Goal: Task Accomplishment & Management: Manage account settings

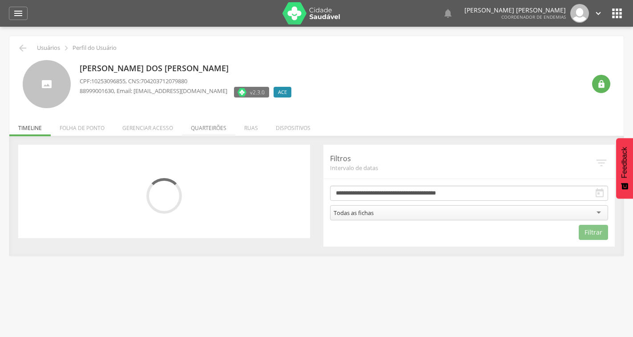
click at [209, 126] on li "Quarteirões" at bounding box center [208, 125] width 53 height 21
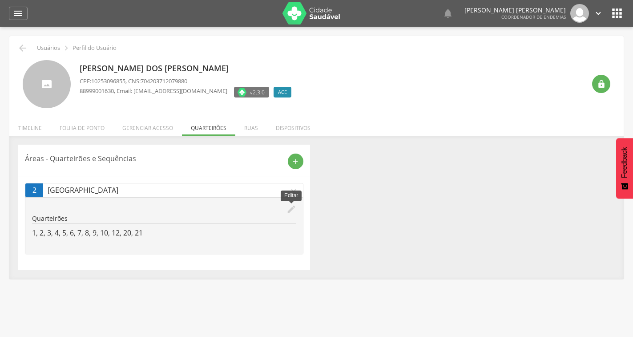
click at [287, 209] on icon "edit" at bounding box center [292, 209] width 10 height 10
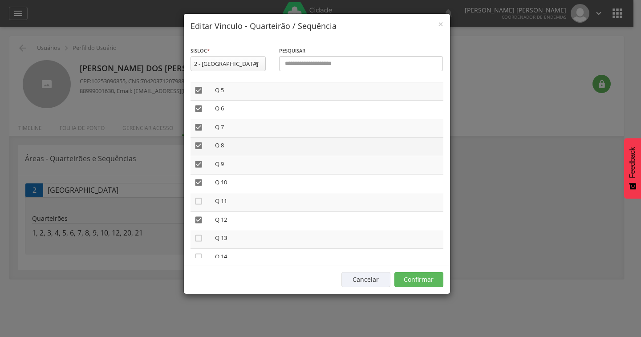
scroll to position [133, 0]
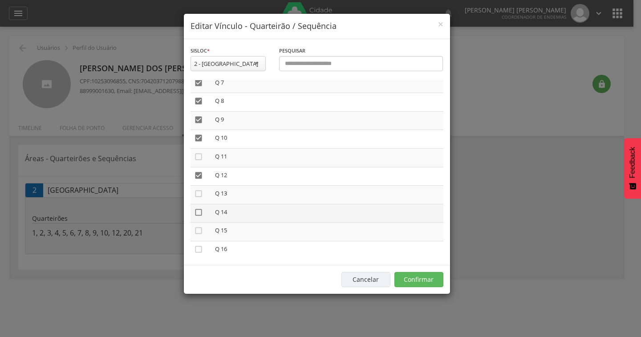
click at [196, 214] on icon "" at bounding box center [198, 212] width 9 height 9
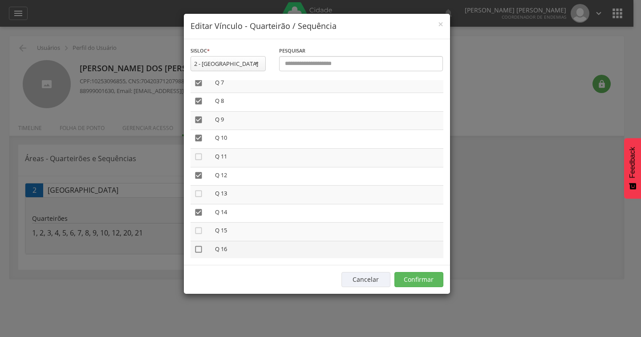
click at [198, 246] on icon "" at bounding box center [198, 249] width 9 height 9
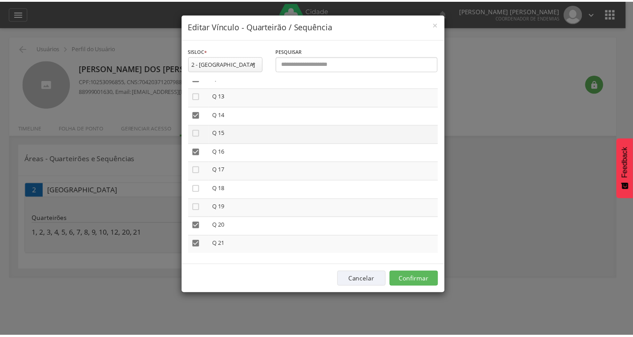
scroll to position [236, 0]
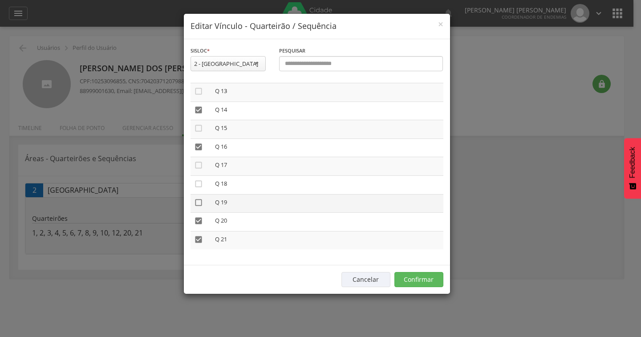
click at [201, 202] on icon "" at bounding box center [198, 202] width 9 height 9
click at [427, 280] on button "Confirmar" at bounding box center [418, 279] width 49 height 15
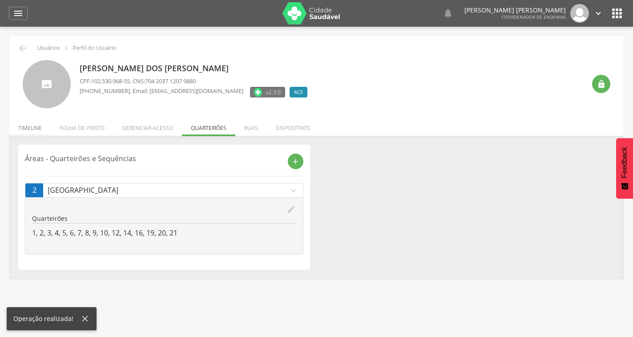
click at [31, 125] on li "Timeline" at bounding box center [29, 125] width 41 height 21
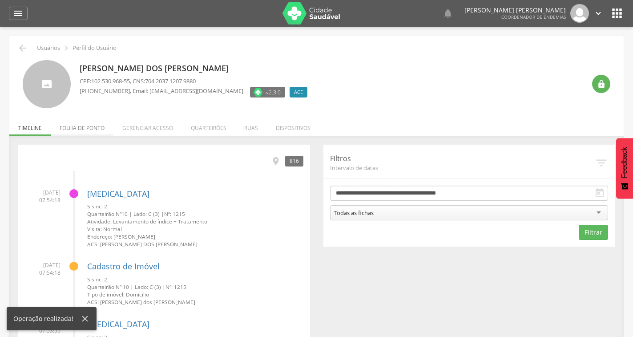
click at [77, 127] on li "Folha de ponto" at bounding box center [82, 125] width 63 height 21
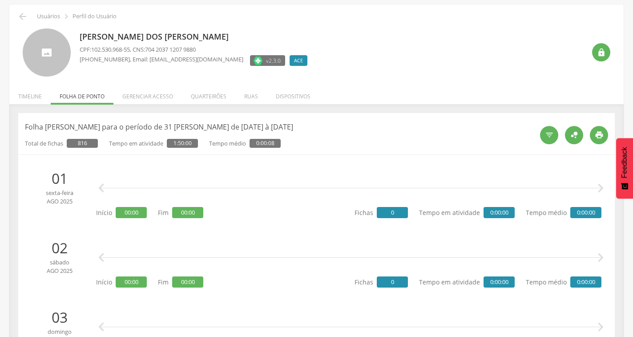
scroll to position [0, 0]
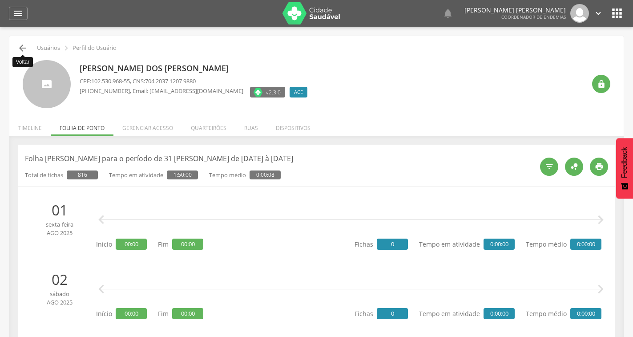
click at [21, 47] on icon "" at bounding box center [22, 48] width 11 height 11
